Goal: Find contact information: Find contact information

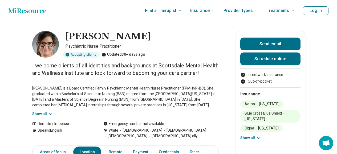
scroll to position [240, 0]
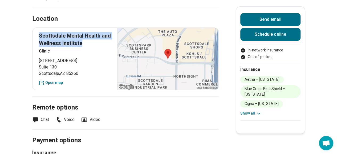
click at [252, 114] on button "Show all" at bounding box center [251, 114] width 21 height 6
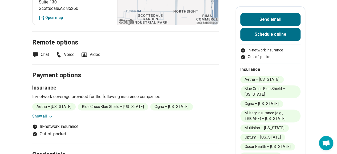
scroll to position [293, 0]
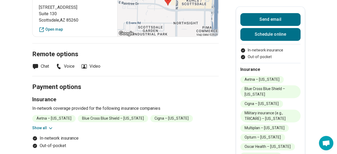
click at [75, 64] on li "Voice" at bounding box center [64, 66] width 19 height 6
click at [56, 66] on ul "Chat Voice Video" at bounding box center [125, 66] width 187 height 6
click at [62, 65] on icon at bounding box center [58, 66] width 6 height 6
click at [60, 67] on icon at bounding box center [58, 66] width 6 height 6
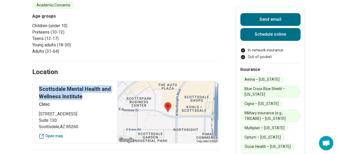
drag, startPoint x: 90, startPoint y: 97, endPoint x: 42, endPoint y: 88, distance: 48.8
click at [42, 88] on p "Scottsdale Mental Health and Wellness Institute" at bounding box center [75, 92] width 72 height 15
copy p "Scottsdale Mental Health and Wellness Institute"
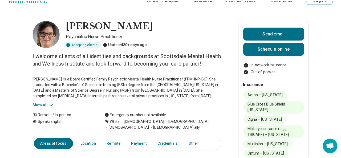
scroll to position [0, 0]
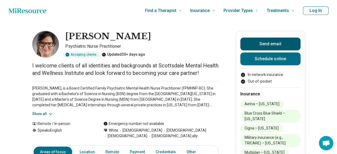
click at [280, 39] on button "Send email" at bounding box center [271, 44] width 60 height 13
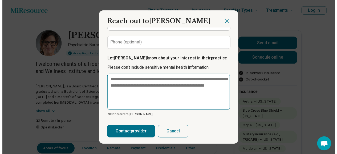
scroll to position [80, 0]
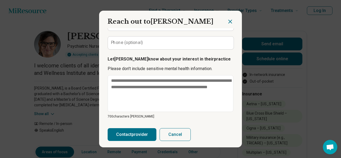
click at [227, 21] on icon "Close dialog" at bounding box center [230, 21] width 6 height 6
